Goal: Obtain resource: Download file/media

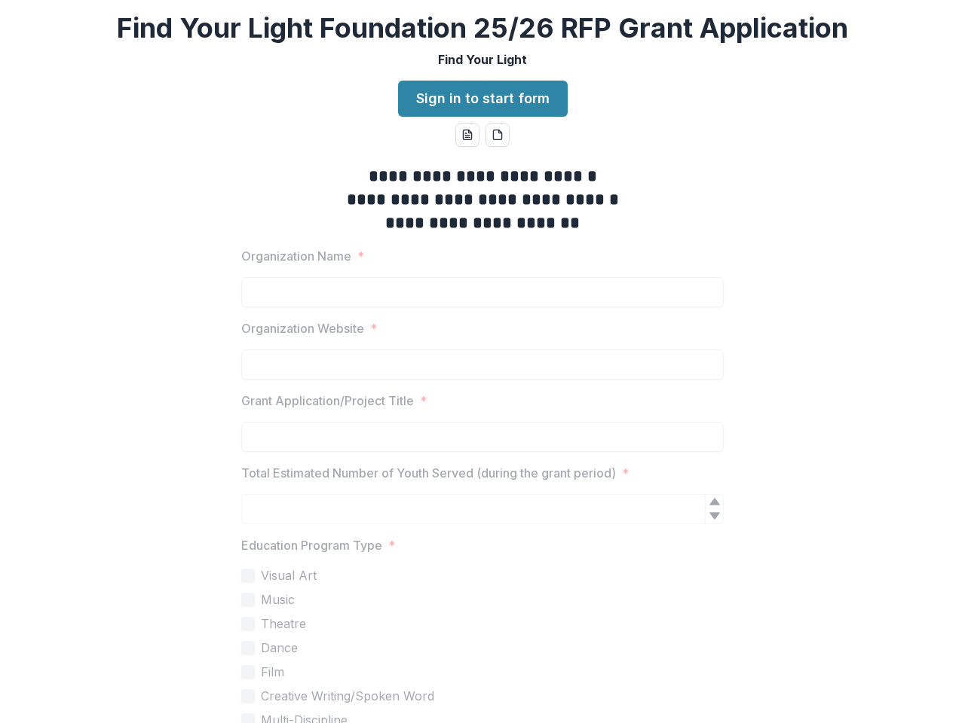
click at [465, 135] on icon "word-download" at bounding box center [467, 135] width 12 height 12
click at [495, 135] on icon "pdf-download" at bounding box center [497, 135] width 12 height 12
click at [480, 200] on strong "**********" at bounding box center [483, 199] width 272 height 17
click at [475, 546] on span "Education Program Type *" at bounding box center [477, 546] width 473 height 18
click at [480, 576] on label "Visual Art" at bounding box center [482, 576] width 482 height 18
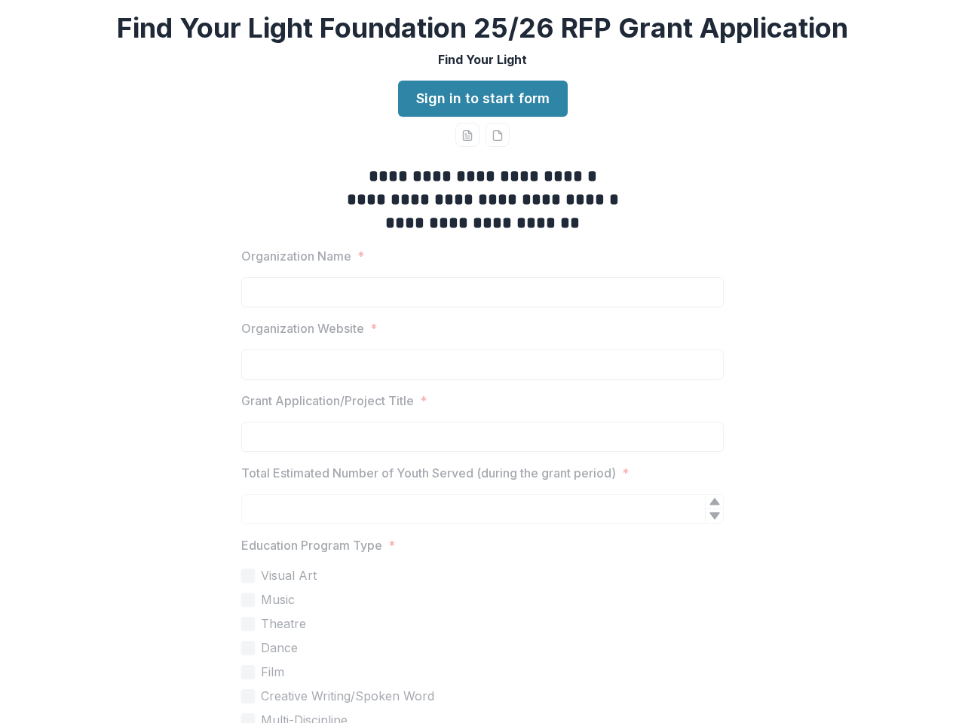
click at [480, 600] on label "Music" at bounding box center [482, 600] width 482 height 18
click at [480, 624] on label "Theatre" at bounding box center [482, 624] width 482 height 18
click at [480, 648] on label "Dance" at bounding box center [482, 648] width 482 height 18
click at [480, 672] on label "Film" at bounding box center [482, 672] width 482 height 18
